Goal: Task Accomplishment & Management: Complete application form

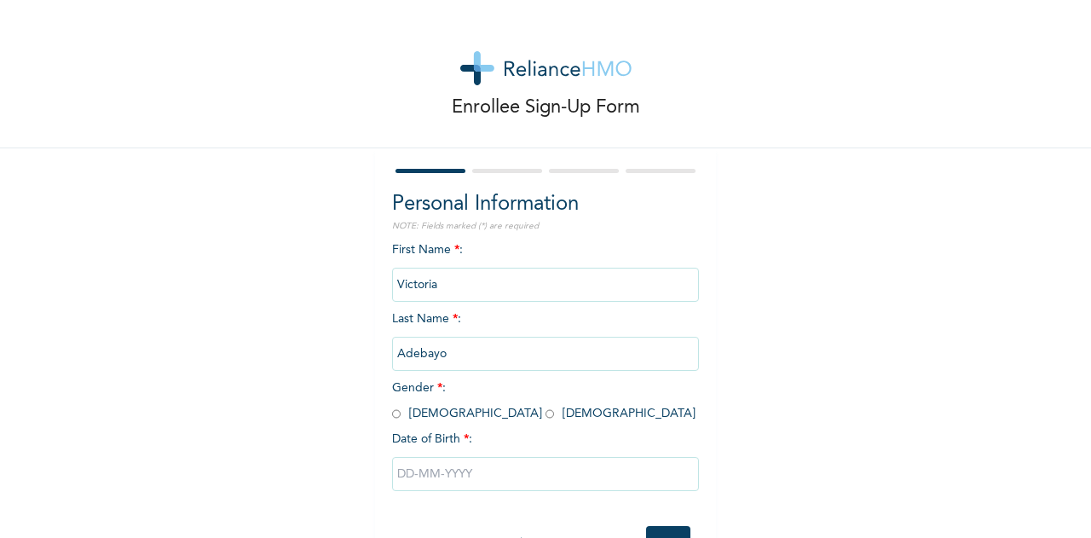
scroll to position [63, 0]
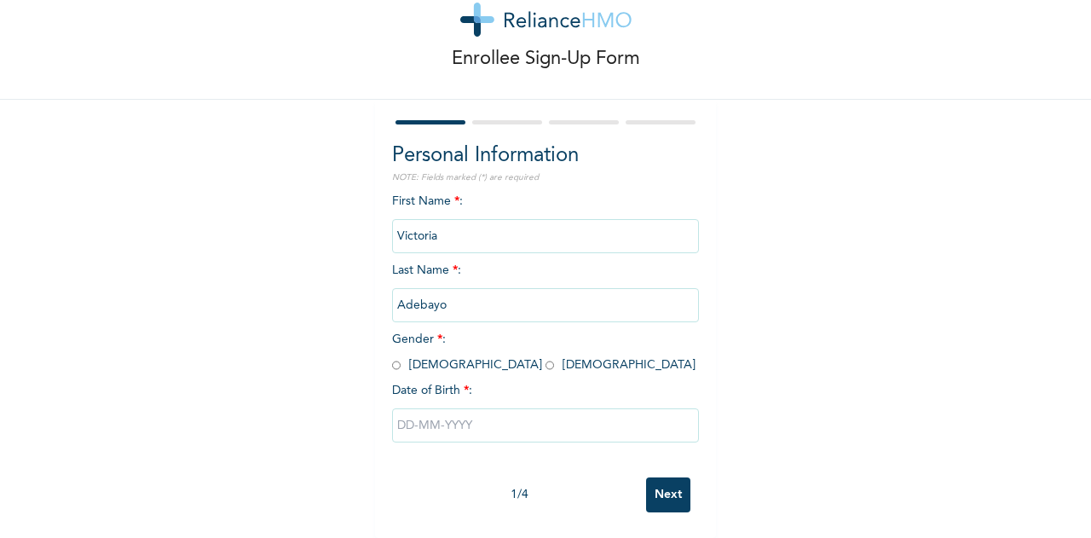
click at [545, 357] on input "radio" at bounding box center [549, 365] width 9 height 16
radio input "true"
click at [258, 256] on div "Enrollee Sign-Up Form Personal Information NOTE: Fields marked (*) are required…" at bounding box center [545, 244] width 1091 height 586
click at [426, 412] on input "text" at bounding box center [545, 425] width 307 height 34
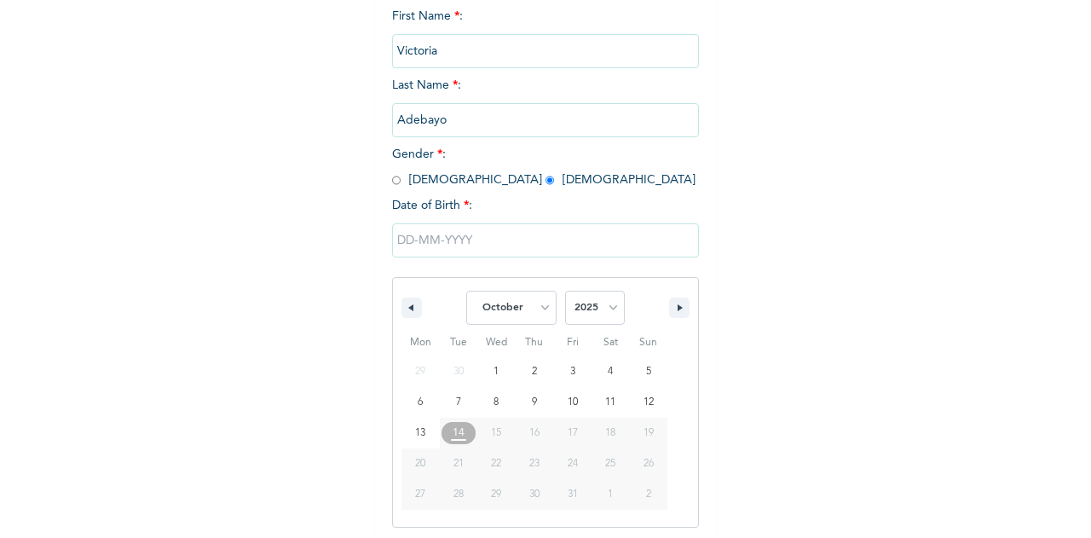
scroll to position [238, 0]
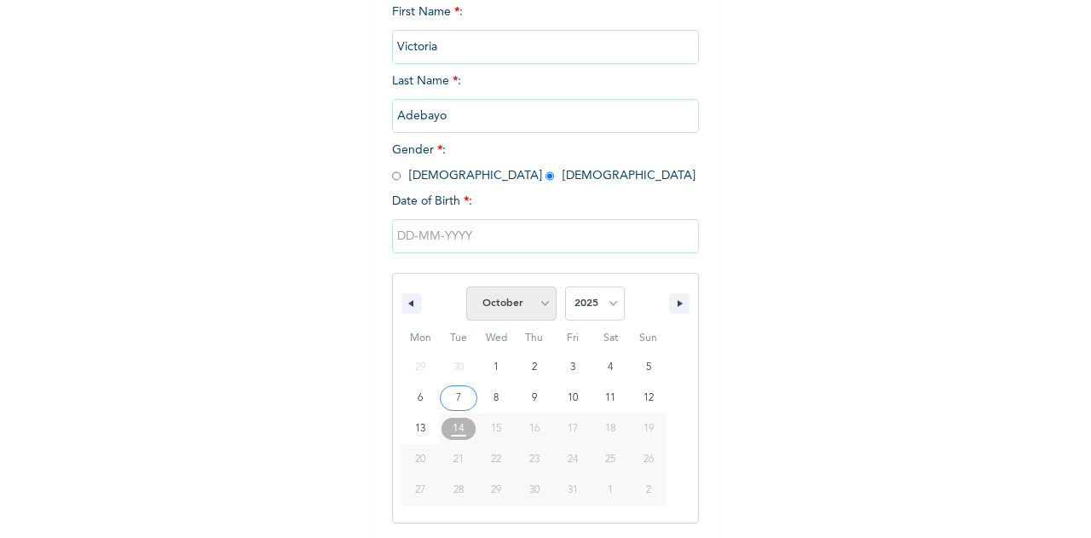
click at [541, 305] on select "January February March April May June July August September October November De…" at bounding box center [511, 303] width 90 height 34
select select "8"
click at [466, 288] on select "January February March April May June July August September October November De…" at bounding box center [511, 303] width 90 height 34
type input "[DATE]"
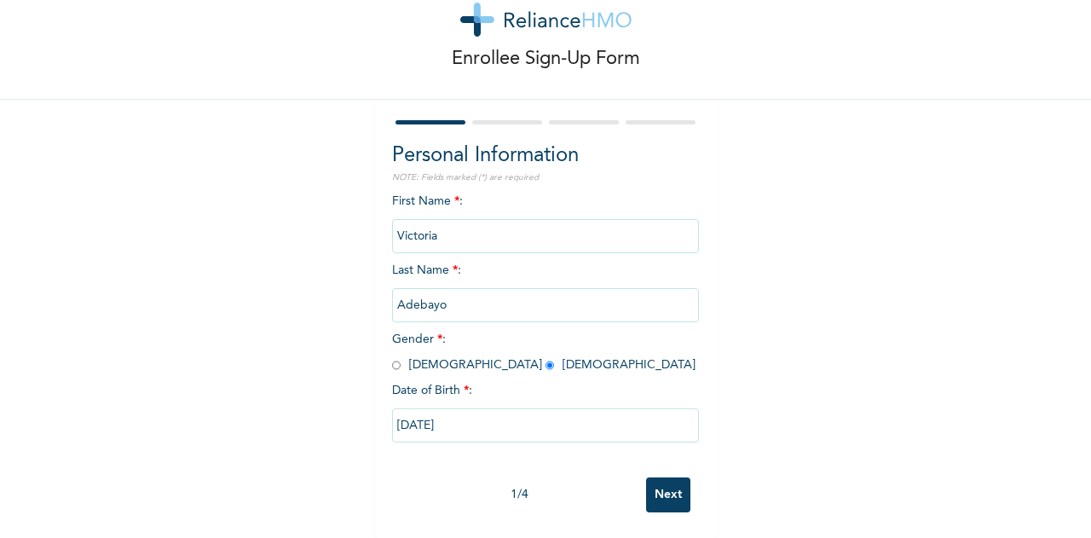
scroll to position [63, 0]
click at [494, 413] on input "[DATE]" at bounding box center [545, 425] width 307 height 34
select select "8"
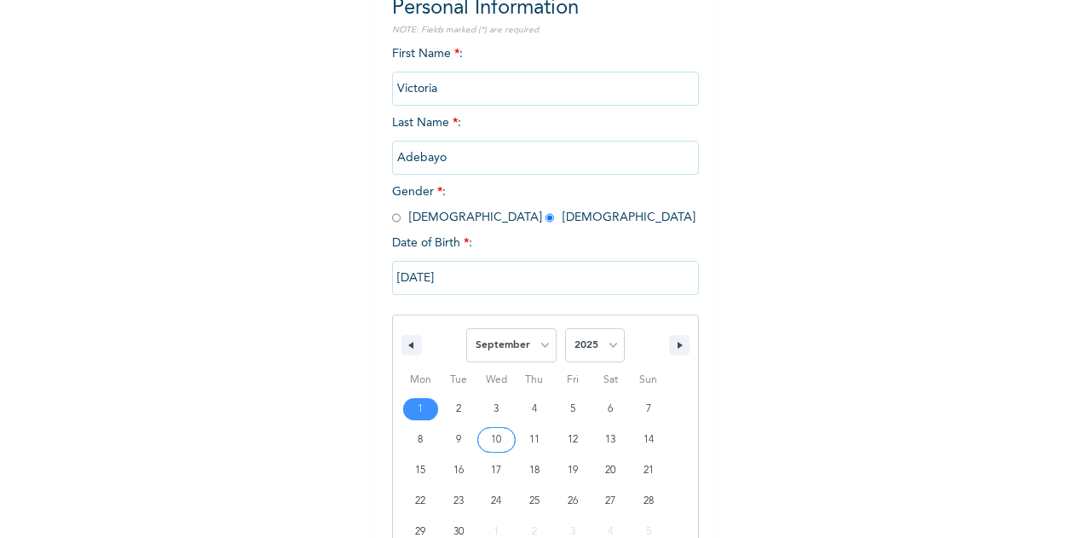
scroll to position [238, 0]
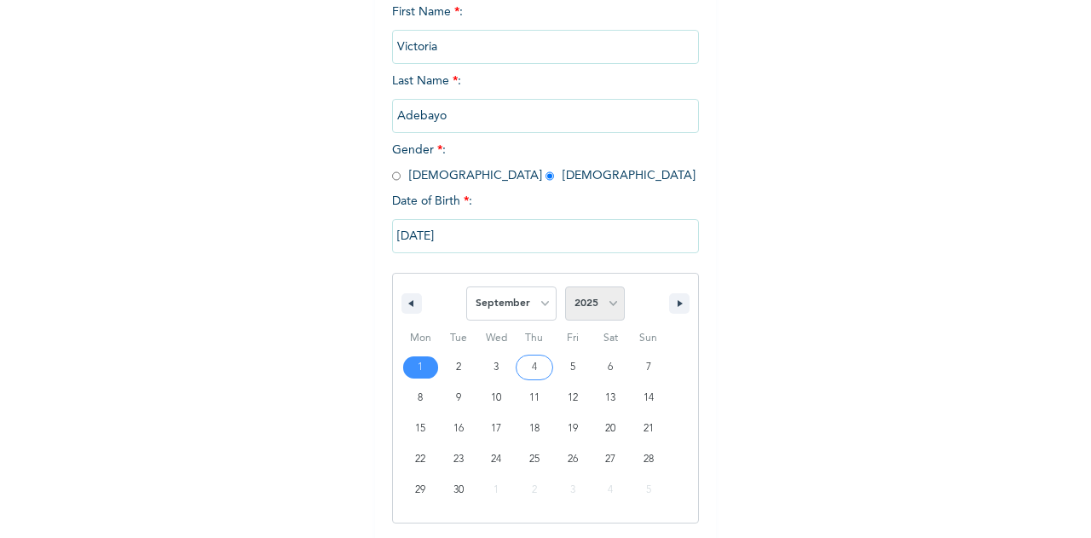
click at [614, 306] on select "2025 2024 2023 2022 2021 2020 2019 2018 2017 2016 2015 2014 2013 2012 2011 2010…" at bounding box center [595, 303] width 60 height 34
select select "1994"
click at [565, 288] on select "2025 2024 2023 2022 2021 2020 2019 2018 2017 2016 2015 2014 2013 2012 2011 2010…" at bounding box center [595, 303] width 60 height 34
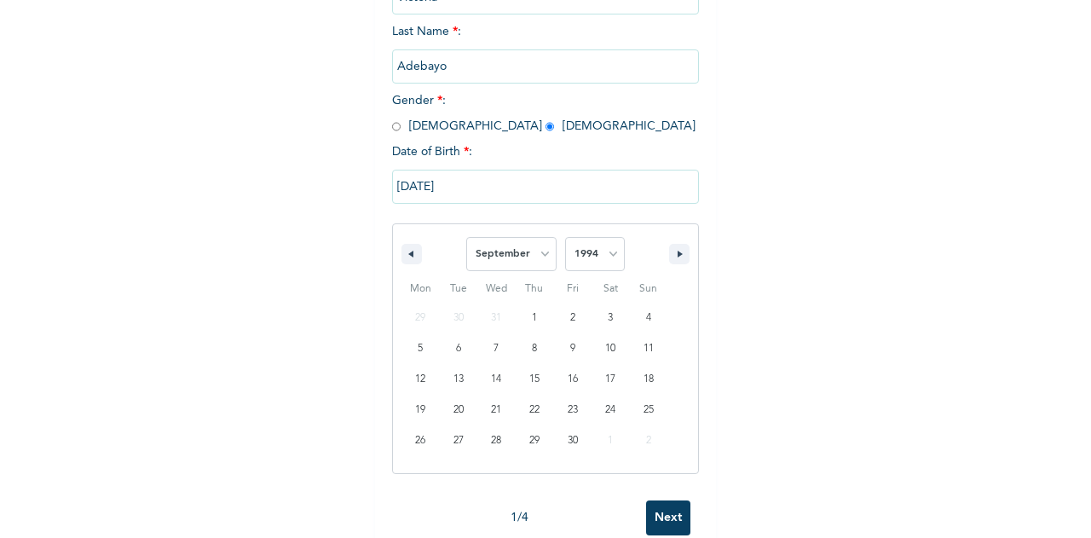
scroll to position [325, 0]
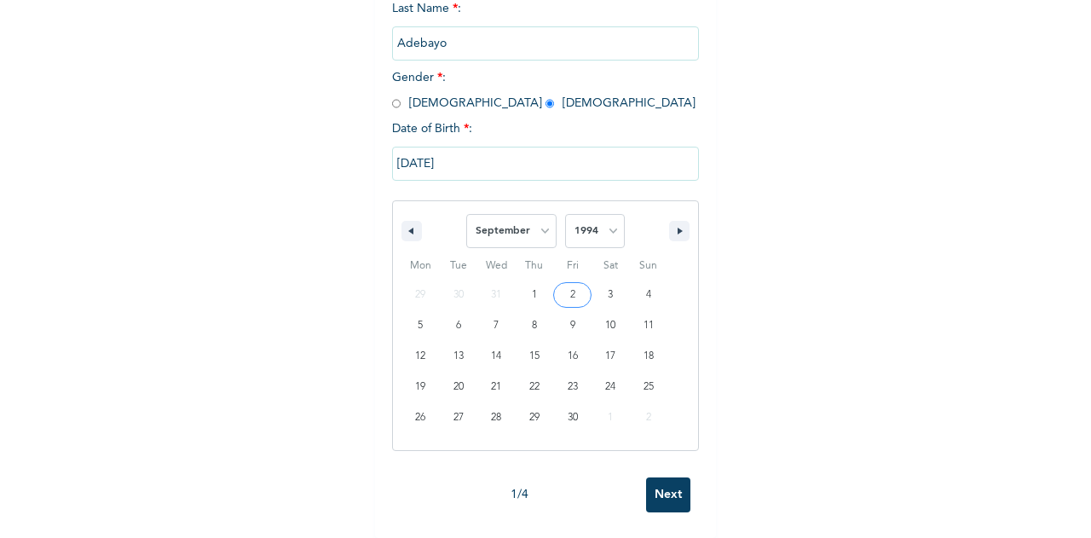
click at [464, 149] on input "[DATE]" at bounding box center [545, 164] width 307 height 34
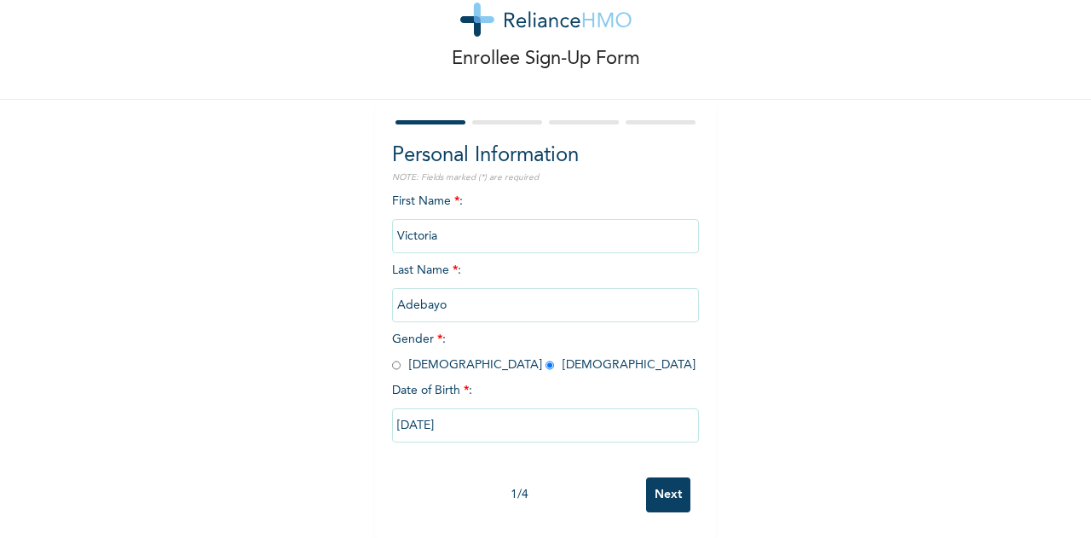
click at [461, 414] on input "[DATE]" at bounding box center [545, 425] width 307 height 34
select select "8"
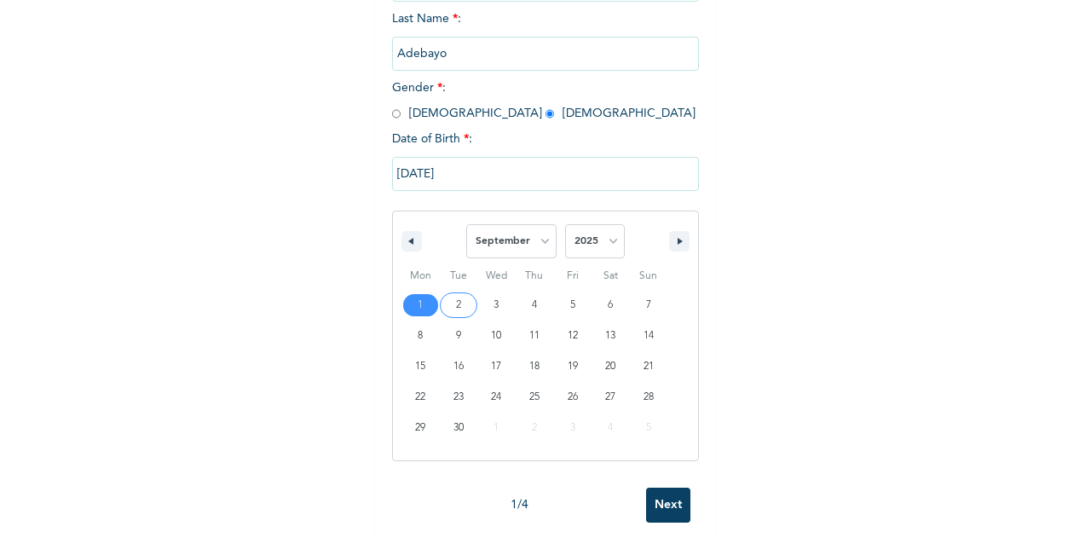
scroll to position [325, 0]
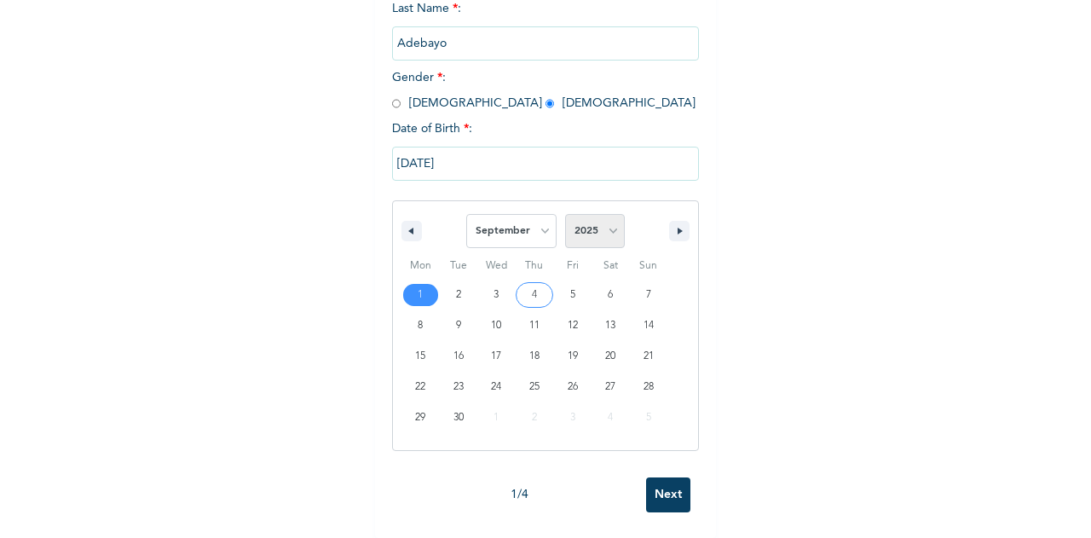
click at [610, 221] on select "2025 2024 2023 2022 2021 2020 2019 2018 2017 2016 2015 2014 2013 2012 2011 2010…" at bounding box center [595, 231] width 60 height 34
select select "1994"
click at [565, 214] on select "2025 2024 2023 2022 2021 2020 2019 2018 2017 2016 2015 2014 2013 2012 2011 2010…" at bounding box center [595, 231] width 60 height 34
click at [536, 221] on select "January February March April May June July August September October November De…" at bounding box center [511, 231] width 90 height 34
click at [466, 214] on select "January February March April May June July August September October November De…" at bounding box center [511, 231] width 90 height 34
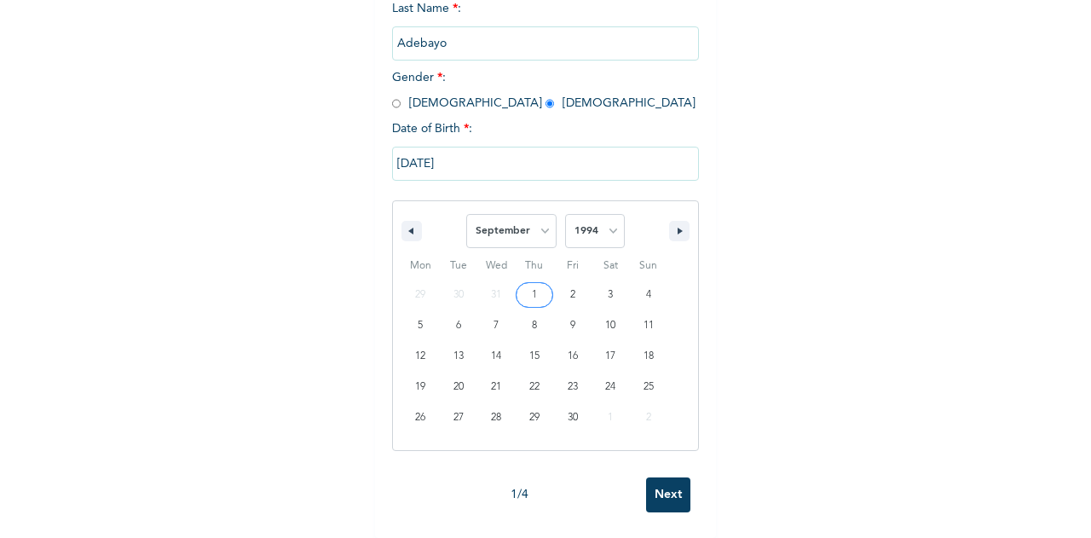
type input "[DATE]"
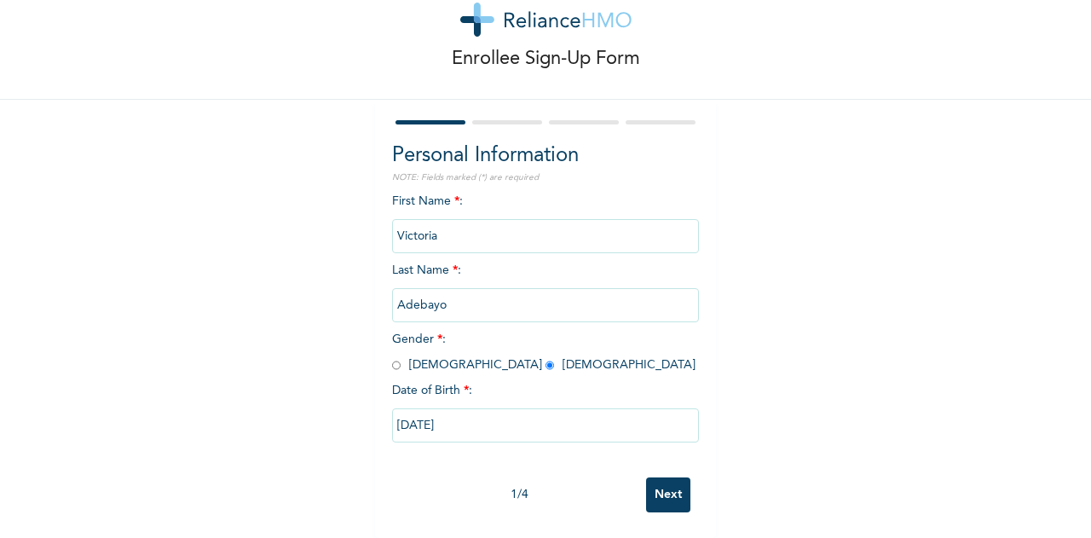
scroll to position [63, 0]
click at [657, 482] on input "Next" at bounding box center [668, 494] width 44 height 35
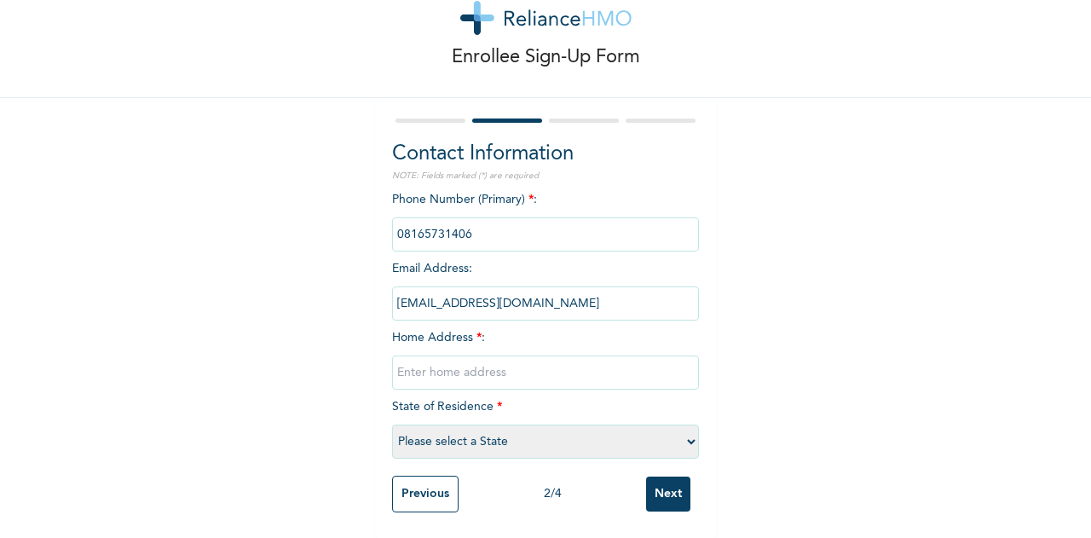
click at [455, 356] on input "text" at bounding box center [545, 372] width 307 height 34
click at [755, 314] on div "Enrollee Sign-Up Form Contact Information NOTE: Fields marked (*) are required …" at bounding box center [545, 244] width 1091 height 588
click at [463, 432] on select "Please select a State [PERSON_NAME] (FCT) [PERSON_NAME] Ibom [GEOGRAPHIC_DATA] …" at bounding box center [545, 441] width 307 height 34
select select "25"
click at [392, 424] on select "Please select a State [PERSON_NAME] (FCT) [PERSON_NAME] Ibom [GEOGRAPHIC_DATA] …" at bounding box center [545, 441] width 307 height 34
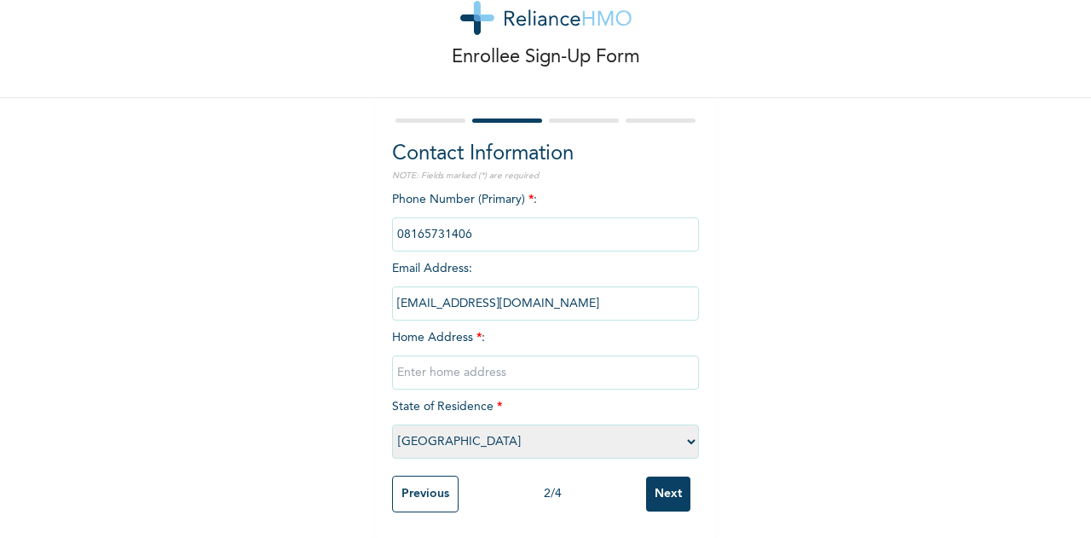
click at [426, 366] on input "text" at bounding box center [545, 372] width 307 height 34
paste input "17 ROAD, 1701 CIOSE, PLOT 1186, [GEOGRAPHIC_DATA], [GEOGRAPHIC_DATA]"
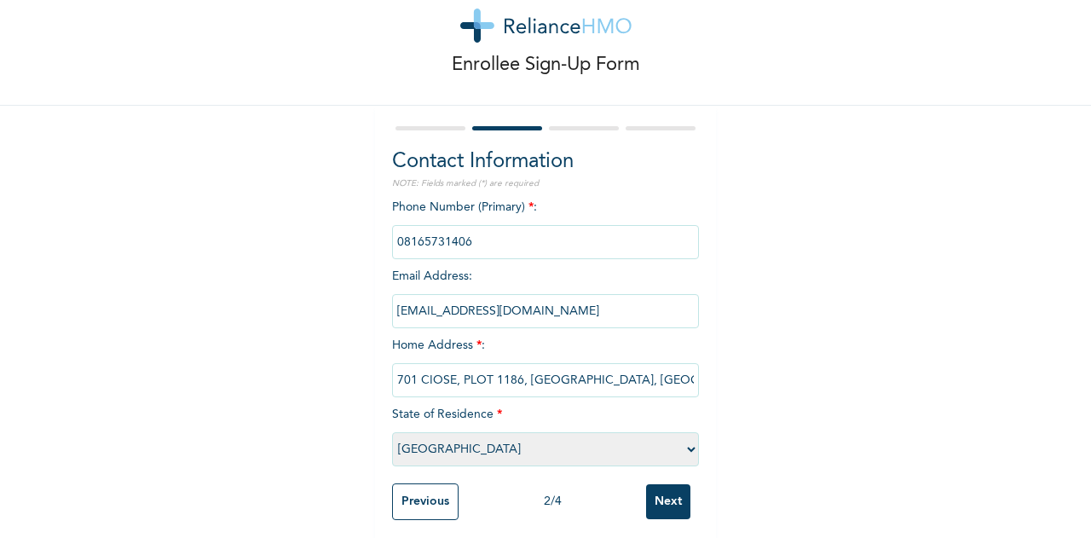
scroll to position [65, 0]
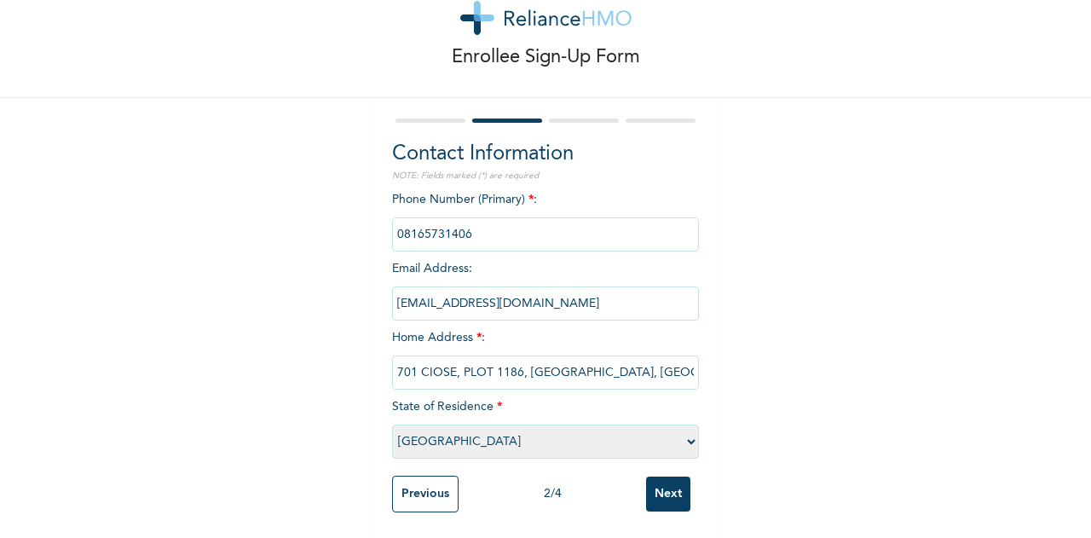
type input "17 ROAD, 1701 CIOSE, PLOT 1186, [GEOGRAPHIC_DATA], [GEOGRAPHIC_DATA]"
click at [670, 481] on input "Next" at bounding box center [668, 493] width 44 height 35
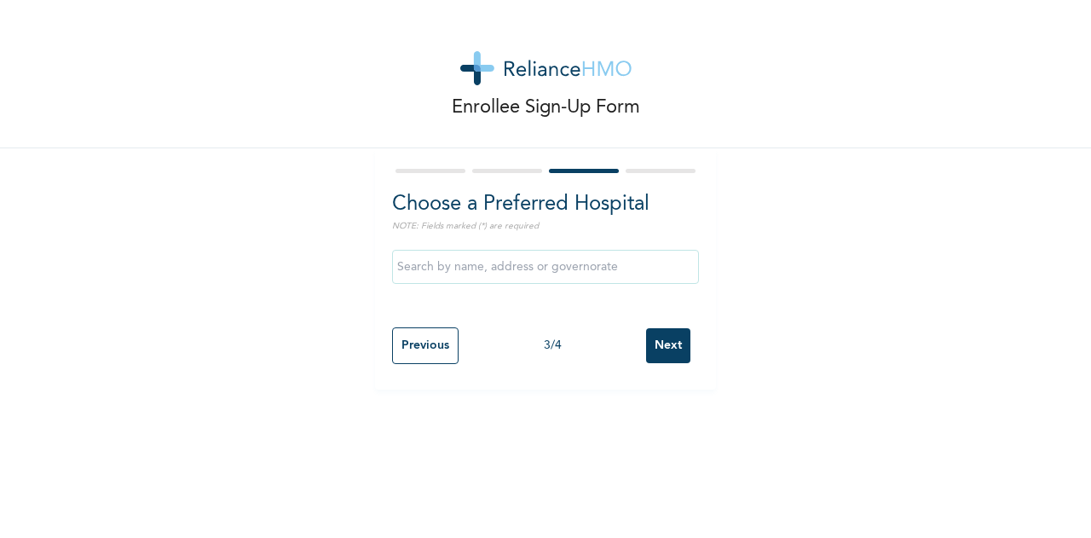
click at [484, 268] on input "text" at bounding box center [545, 267] width 307 height 34
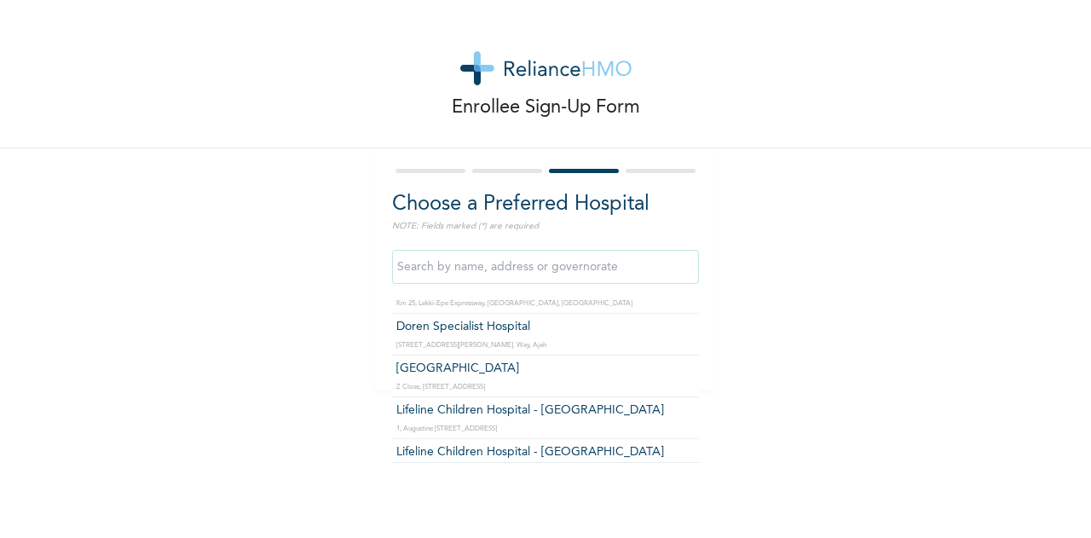
scroll to position [426, 0]
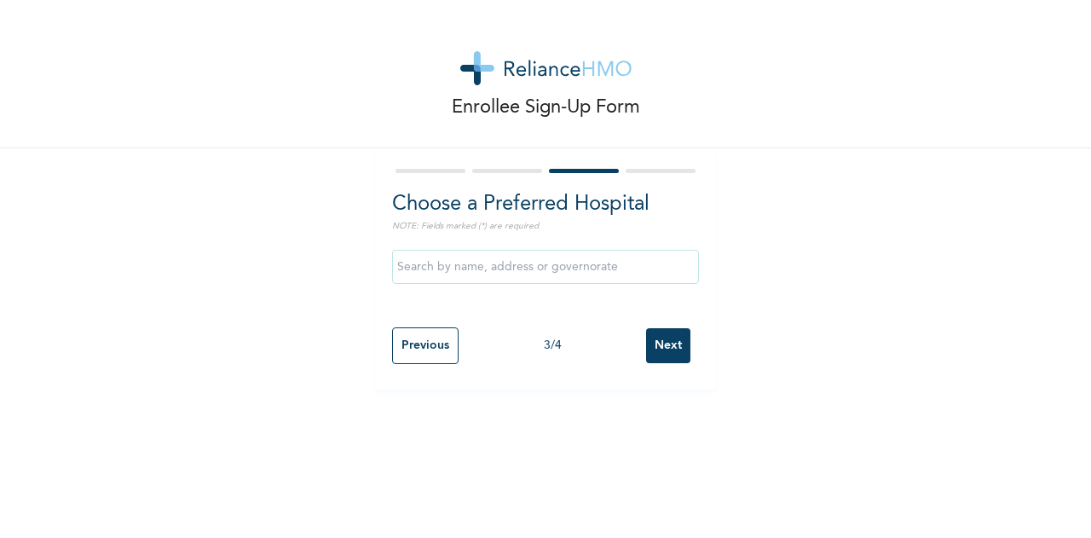
click at [761, 355] on div "Enrollee Sign-Up Form Choose a Preferred Hospital NOTE: Fields marked (*) are r…" at bounding box center [545, 194] width 1091 height 389
click at [521, 268] on input "text" at bounding box center [545, 267] width 307 height 34
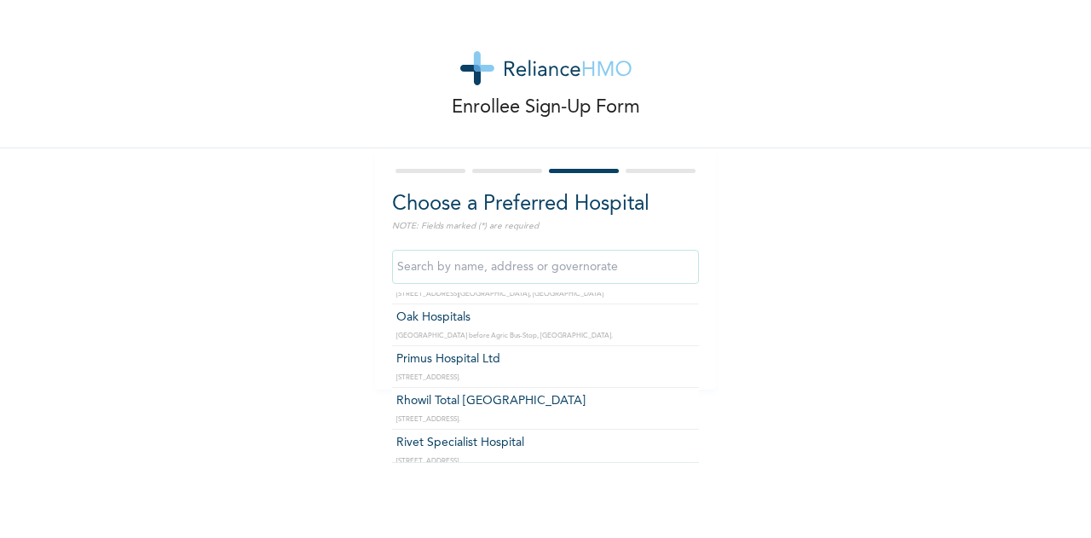
scroll to position [1363, 0]
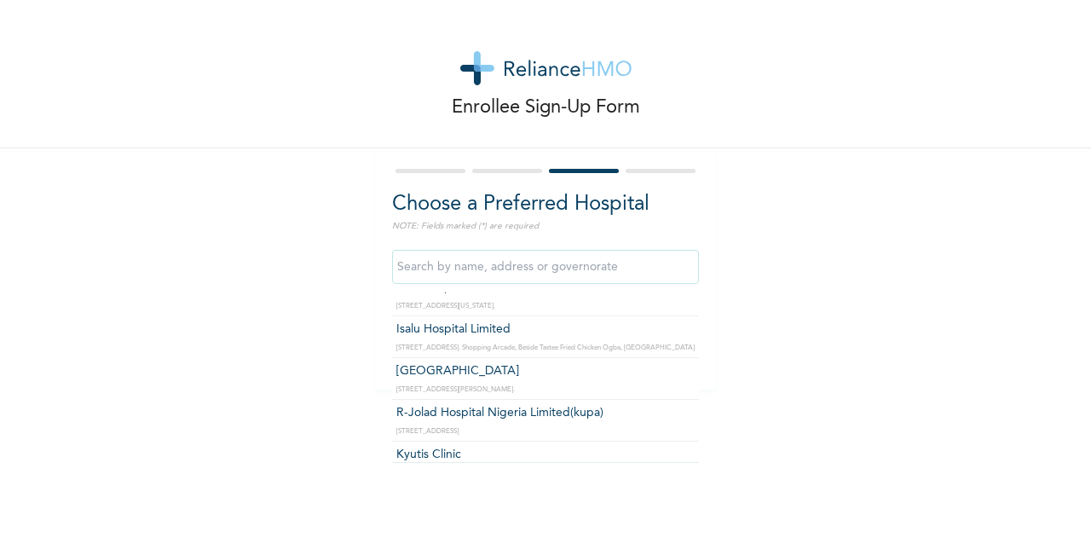
click at [470, 270] on input "text" at bounding box center [545, 267] width 307 height 34
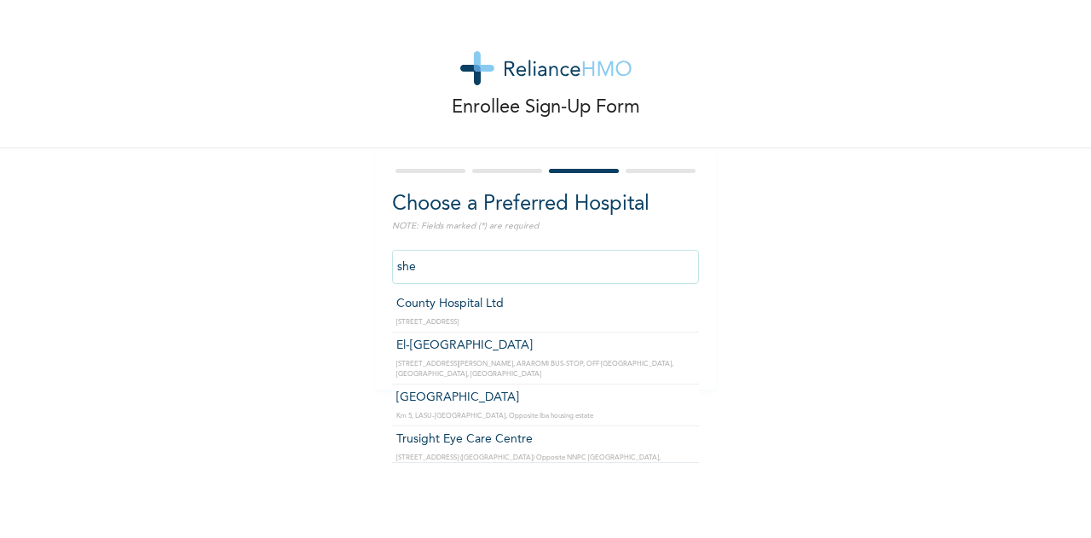
scroll to position [170, 0]
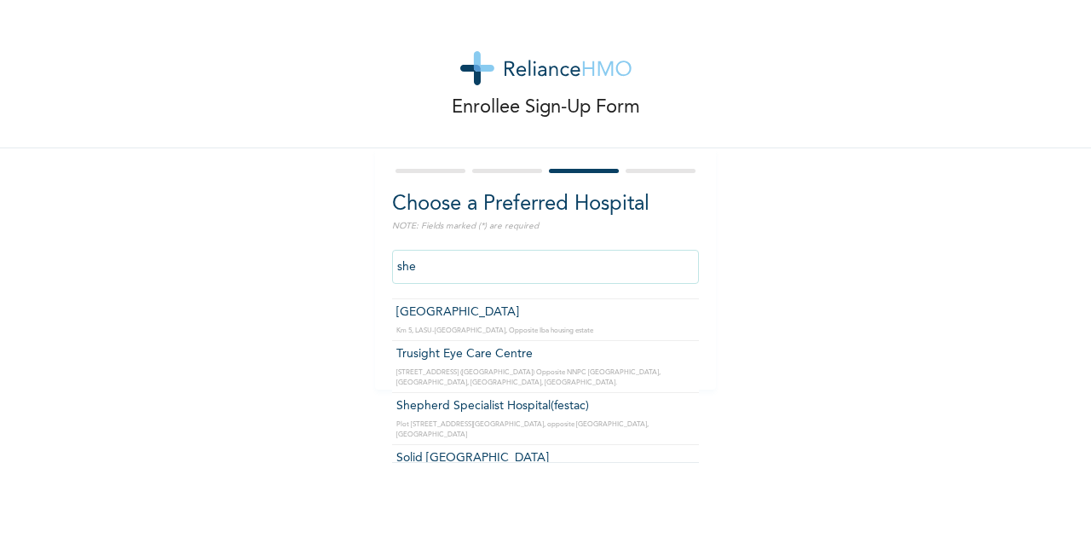
type input "Shepherd Specialist Hospital(festac)"
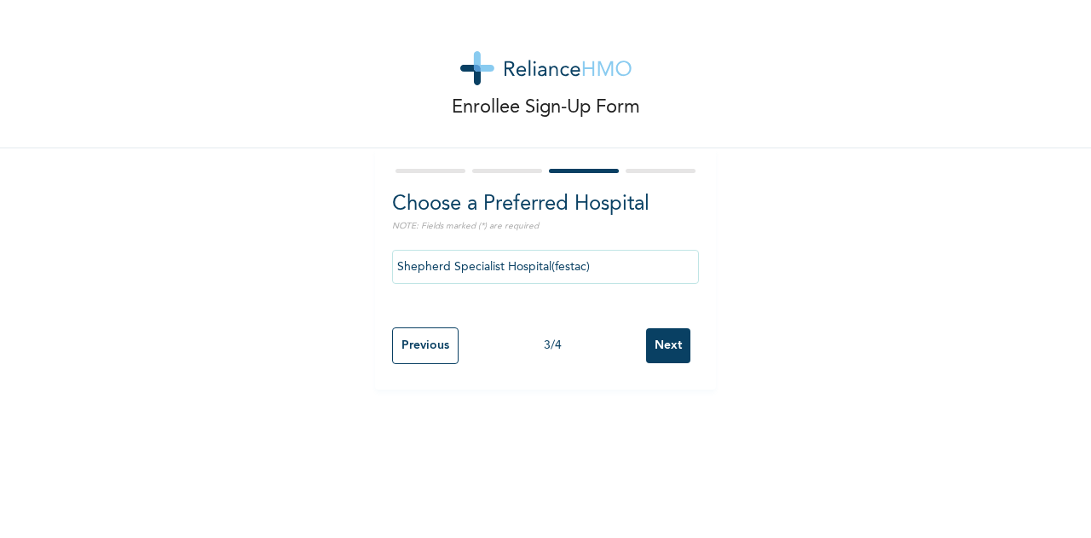
click at [663, 349] on input "Next" at bounding box center [668, 345] width 44 height 35
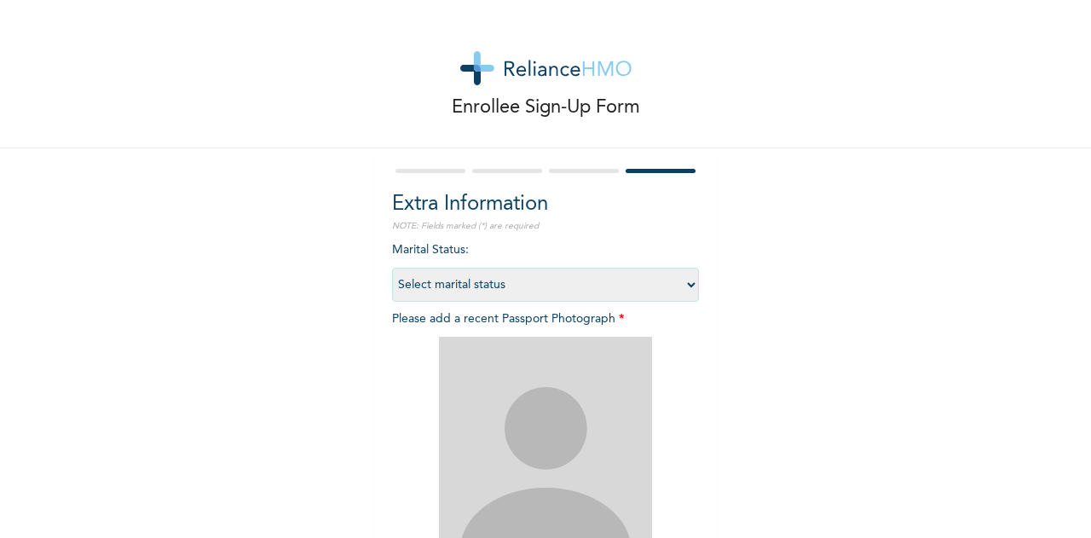
click at [673, 284] on select "Select marital status [DEMOGRAPHIC_DATA] Married [DEMOGRAPHIC_DATA] Widow/[DEMO…" at bounding box center [545, 285] width 307 height 34
select select "1"
click at [392, 268] on select "Select marital status [DEMOGRAPHIC_DATA] Married [DEMOGRAPHIC_DATA] Widow/[DEMO…" at bounding box center [545, 285] width 307 height 34
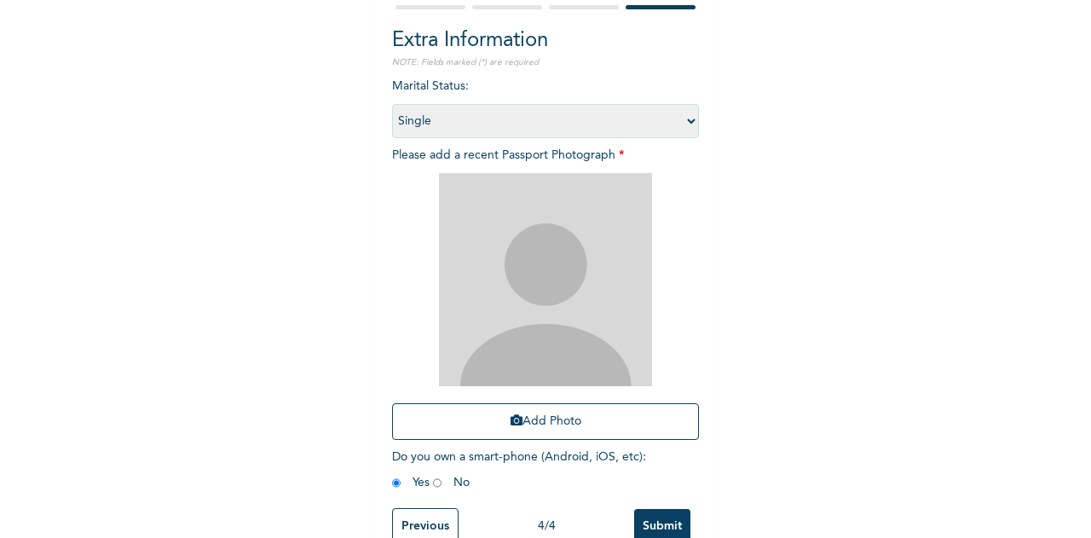
scroll to position [124, 0]
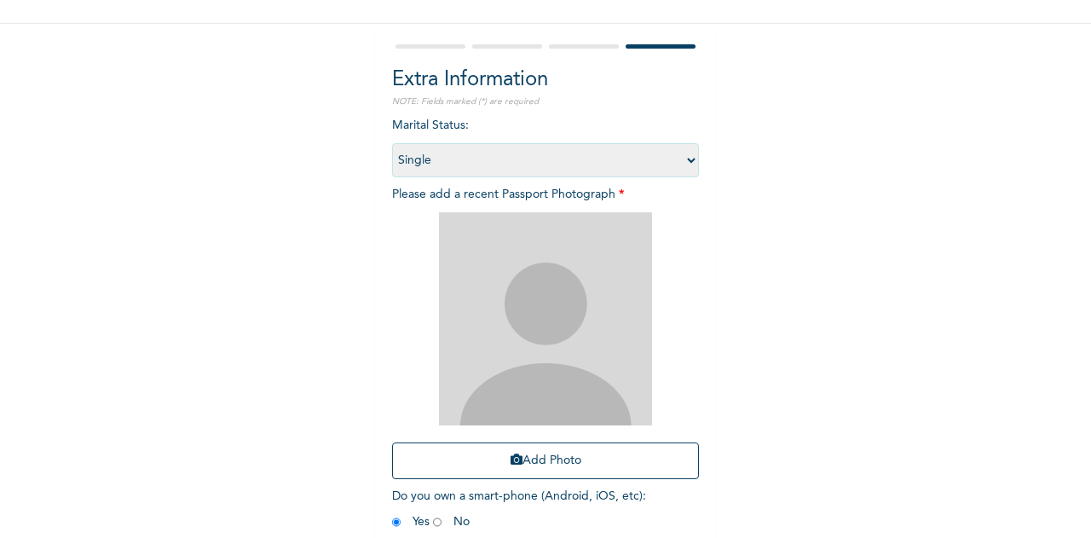
click at [682, 158] on select "Select marital status [DEMOGRAPHIC_DATA] Married [DEMOGRAPHIC_DATA] Widow/[DEMO…" at bounding box center [545, 160] width 307 height 34
click at [392, 143] on select "Select marital status [DEMOGRAPHIC_DATA] Married [DEMOGRAPHIC_DATA] Widow/[DEMO…" at bounding box center [545, 160] width 307 height 34
click at [533, 268] on img at bounding box center [545, 318] width 213 height 213
click at [544, 464] on button "Add Photo" at bounding box center [545, 460] width 307 height 37
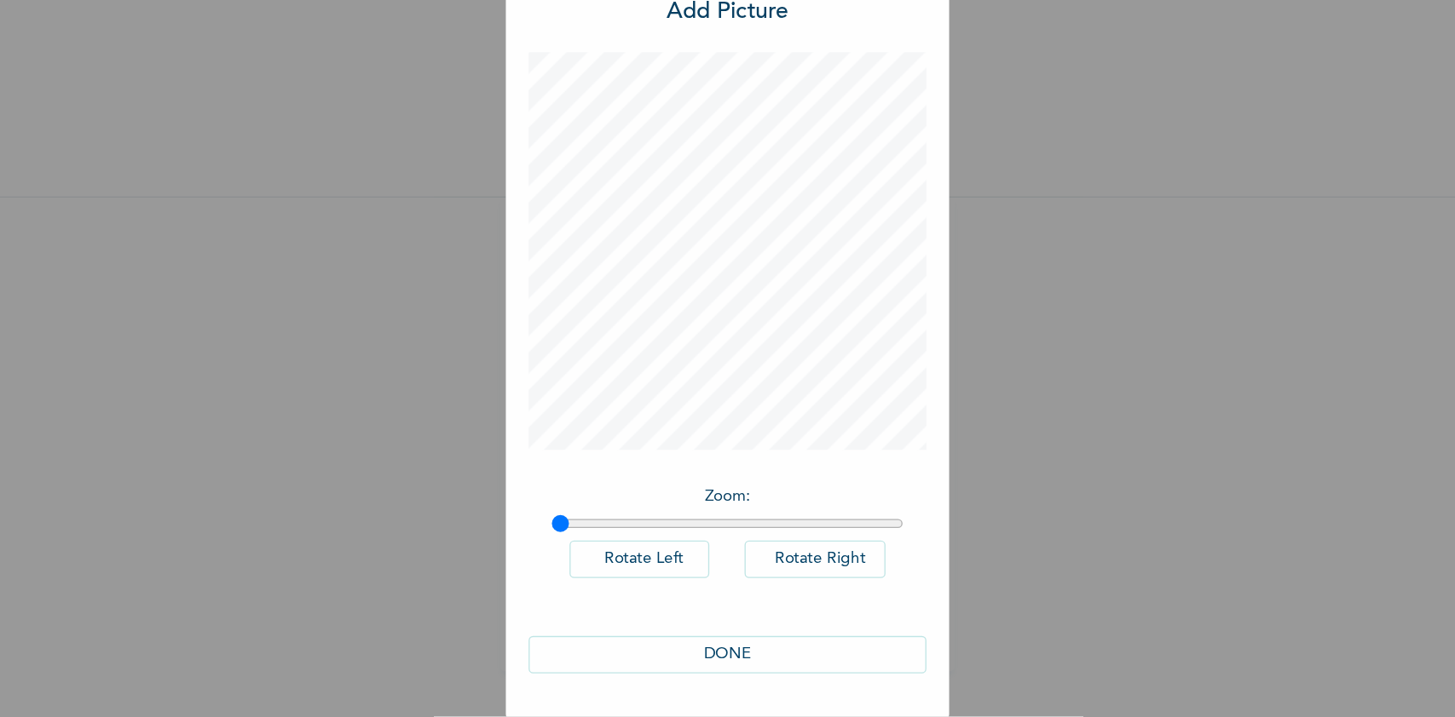
scroll to position [0, 0]
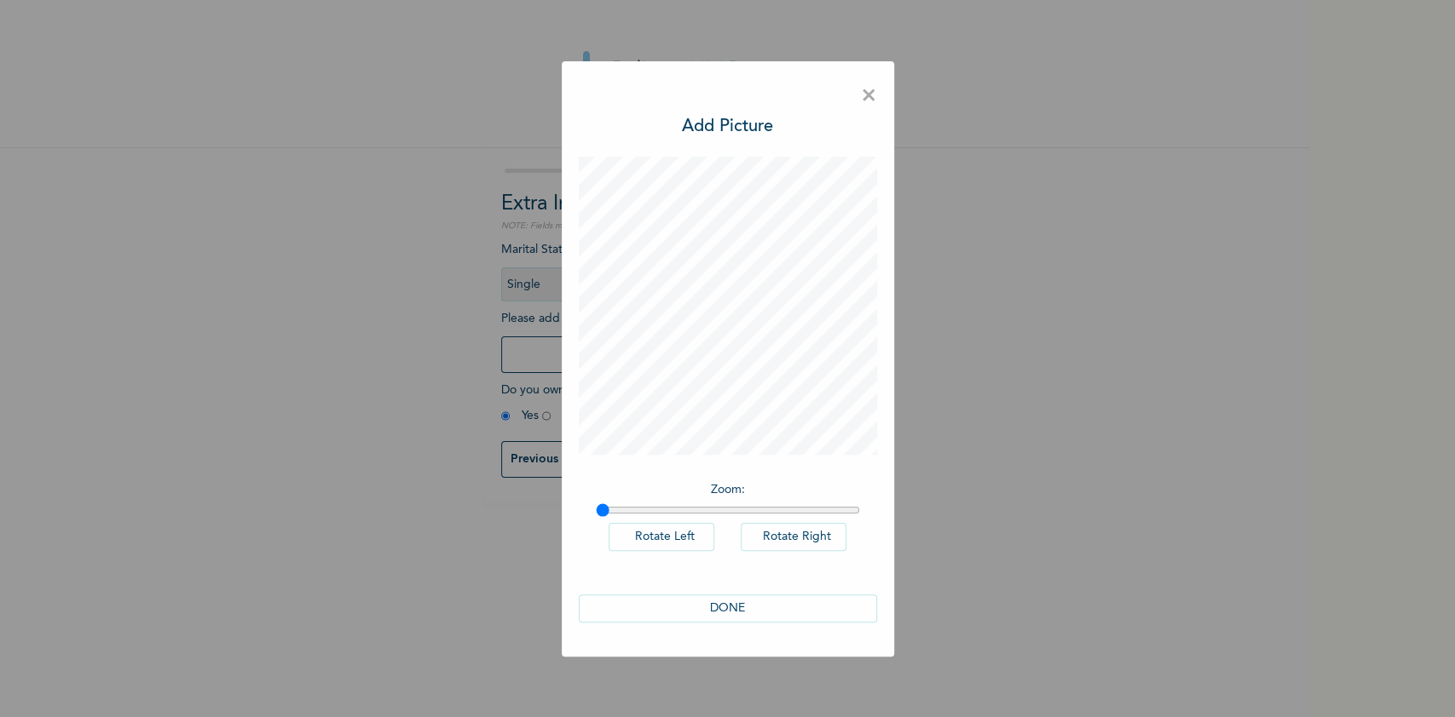
click at [777, 537] on button "Rotate Right" at bounding box center [793, 537] width 106 height 28
click at [798, 537] on button "Rotate Right" at bounding box center [793, 537] width 106 height 28
click at [800, 537] on button "Rotate Right" at bounding box center [793, 537] width 106 height 28
click at [804, 537] on button "Rotate Right" at bounding box center [793, 537] width 106 height 28
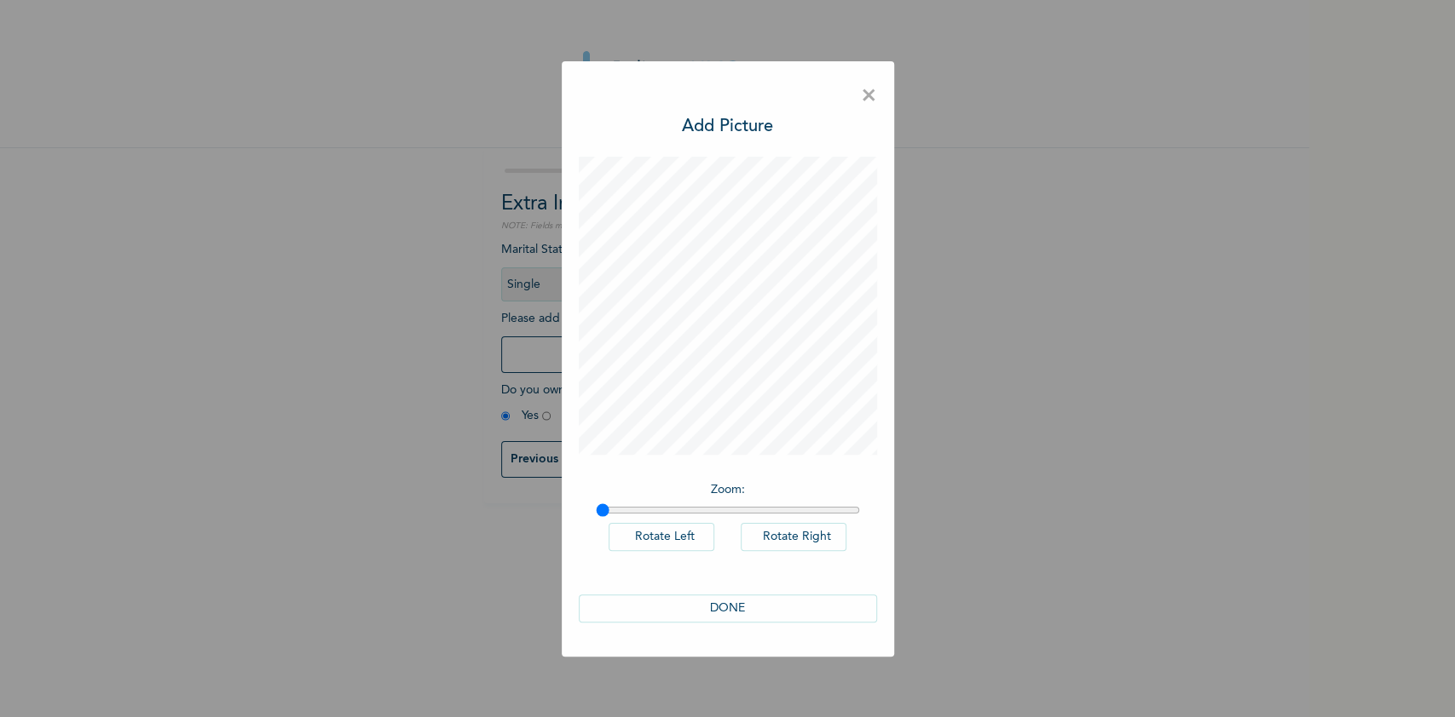
click at [807, 533] on button "Rotate Right" at bounding box center [793, 537] width 106 height 28
click at [810, 537] on button "Rotate Right" at bounding box center [793, 537] width 106 height 28
click at [810, 534] on button "Rotate Right" at bounding box center [793, 537] width 106 height 28
click at [742, 537] on button "DONE" at bounding box center [728, 609] width 298 height 28
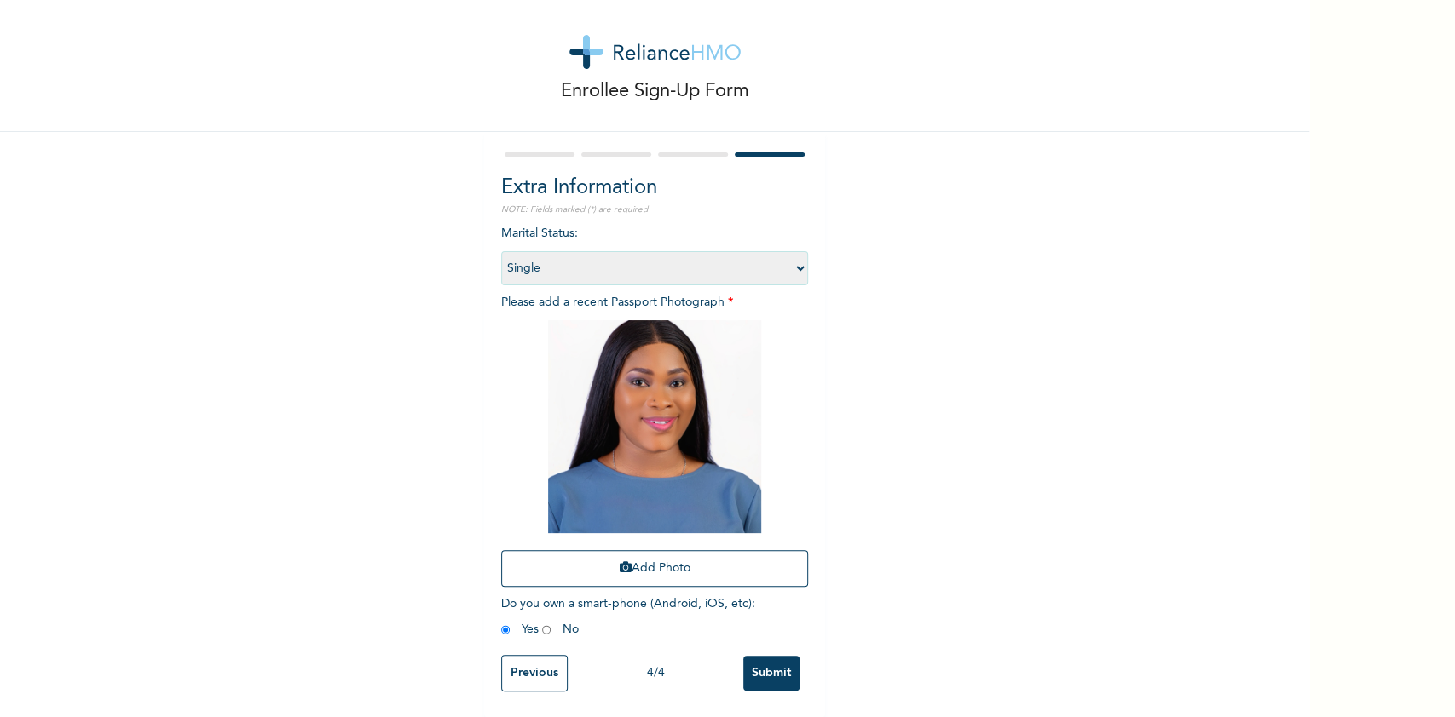
scroll to position [33, 0]
click at [757, 537] on input "Submit" at bounding box center [771, 673] width 56 height 35
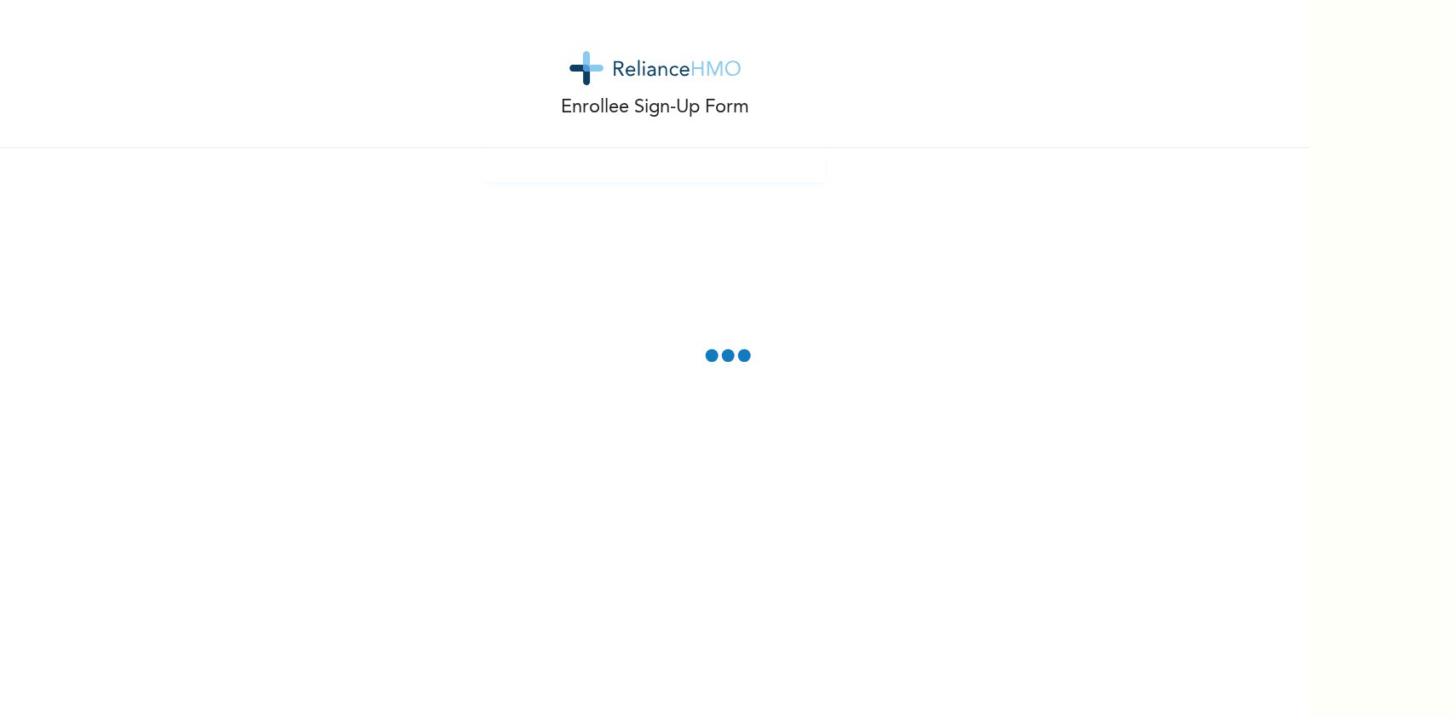
scroll to position [0, 0]
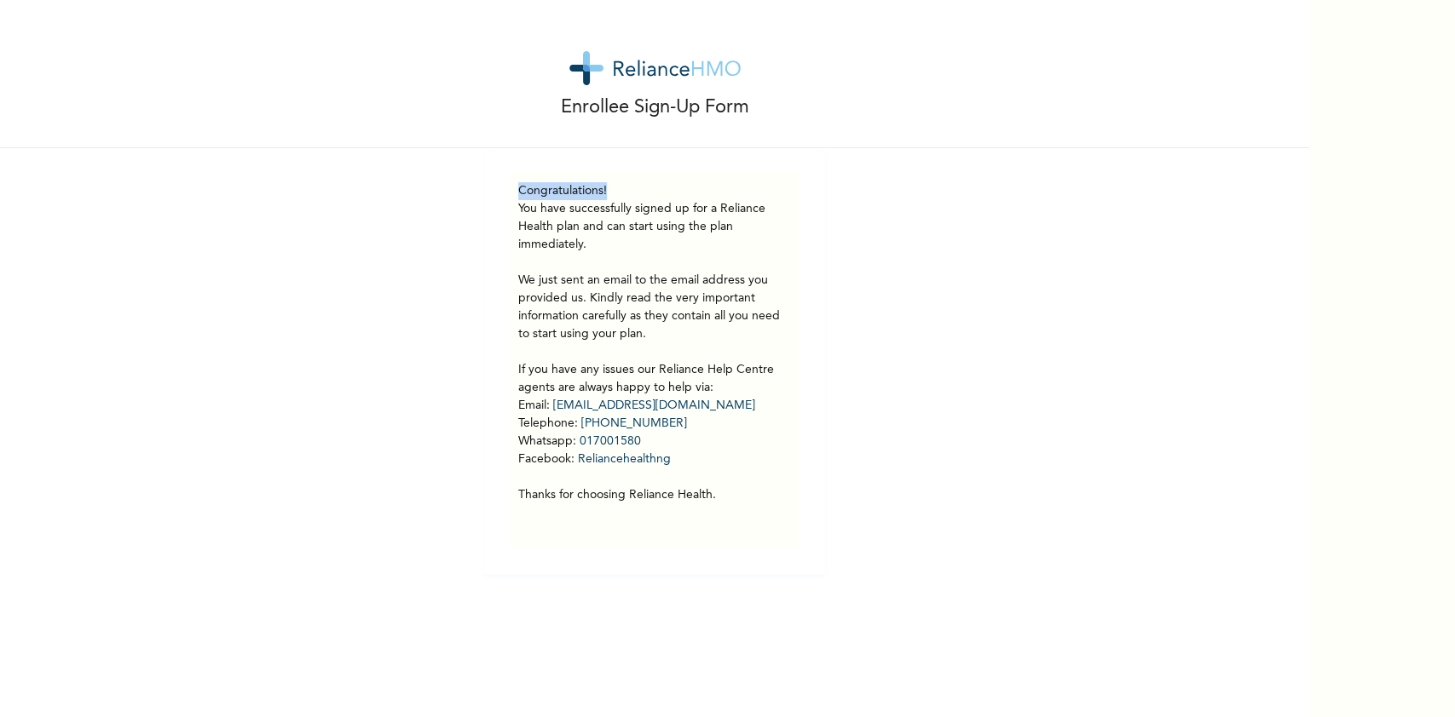
drag, startPoint x: 665, startPoint y: 458, endPoint x: 506, endPoint y: 152, distance: 345.7
click at [506, 152] on div "Congratulations! You have successfully signed up for a Reliance Health plan and…" at bounding box center [654, 361] width 341 height 426
copy h3 "Congratulations!"
